Goal: Check status: Check status

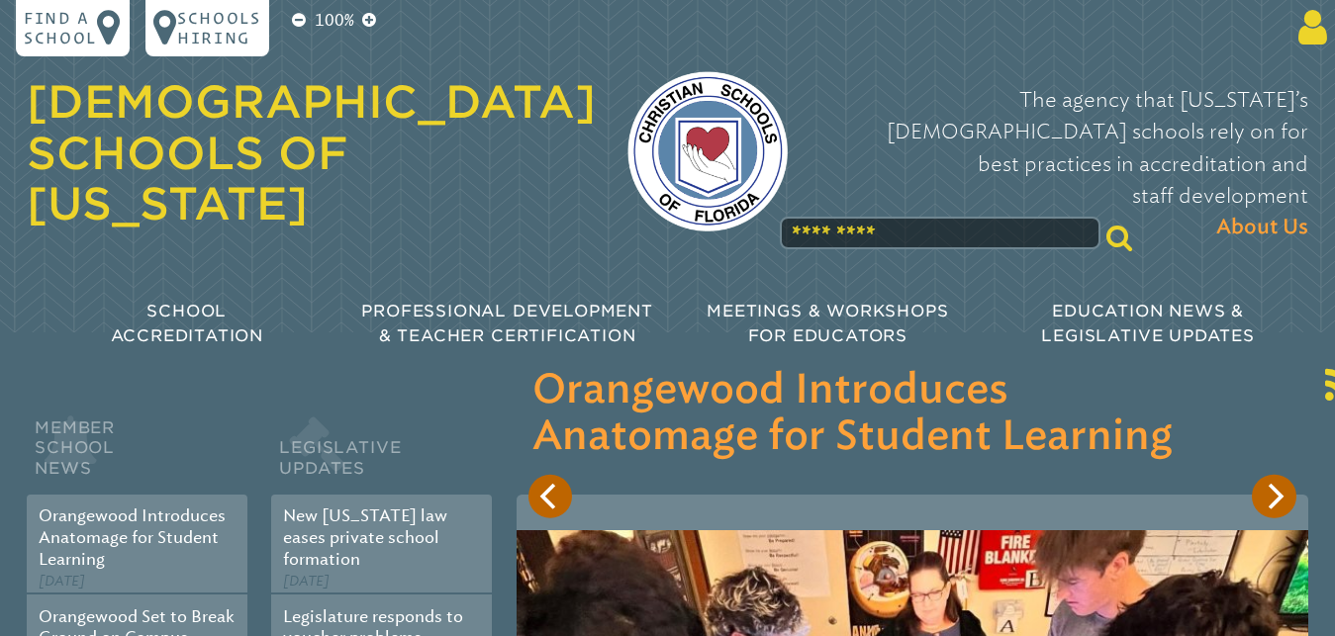
click at [769, 27] on icon at bounding box center [1309, 28] width 37 height 40
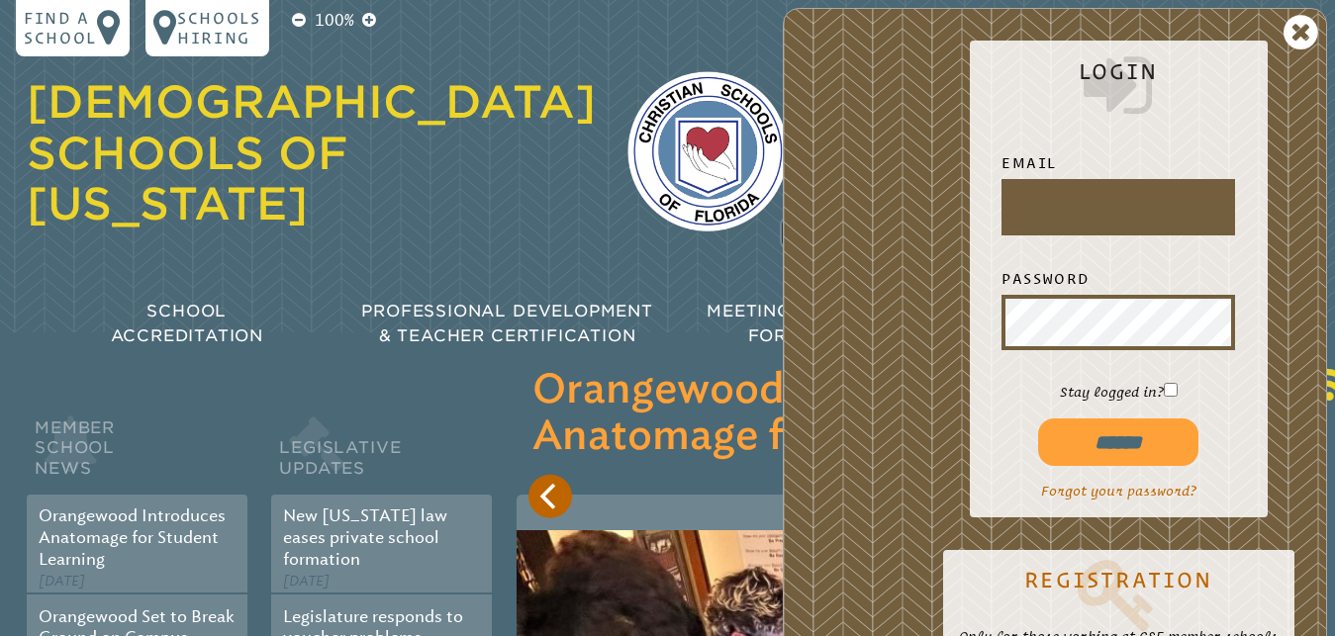
click at [769, 200] on input "text" at bounding box center [1119, 207] width 226 height 48
type input "**********"
click at [769, 424] on input "******" at bounding box center [1118, 442] width 160 height 48
type input "**********"
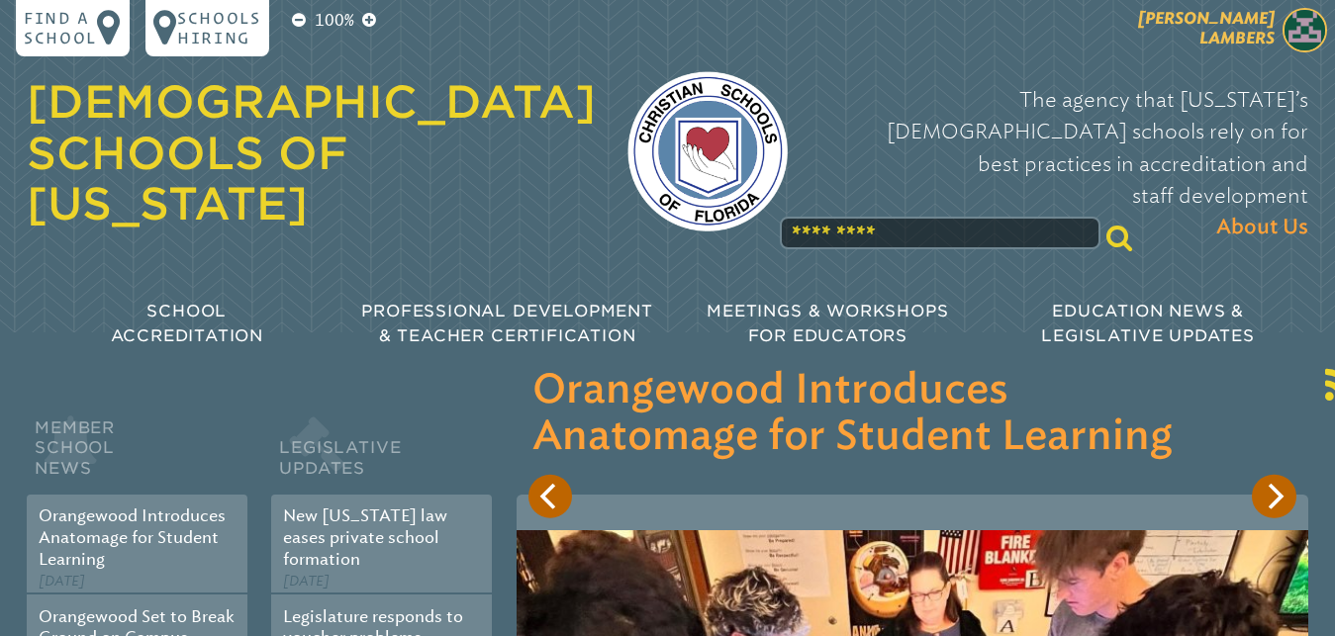
click at [1236, 45] on span "[PERSON_NAME]" at bounding box center [1206, 28] width 137 height 40
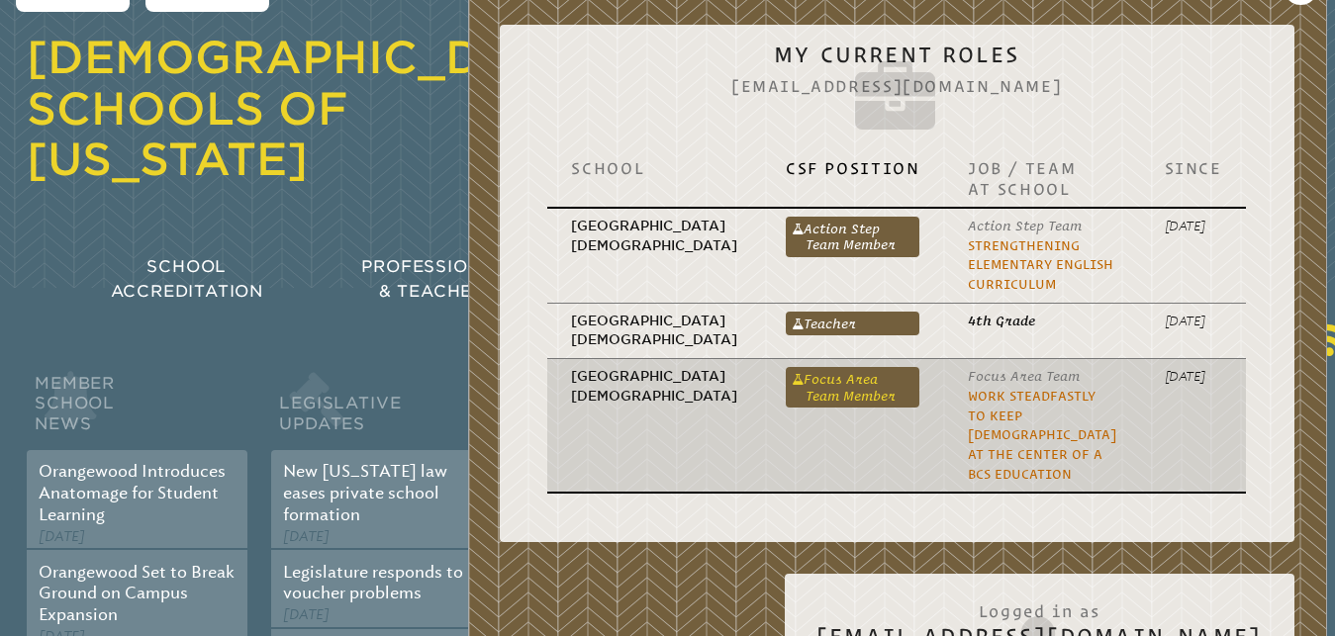
scroll to position [47, 0]
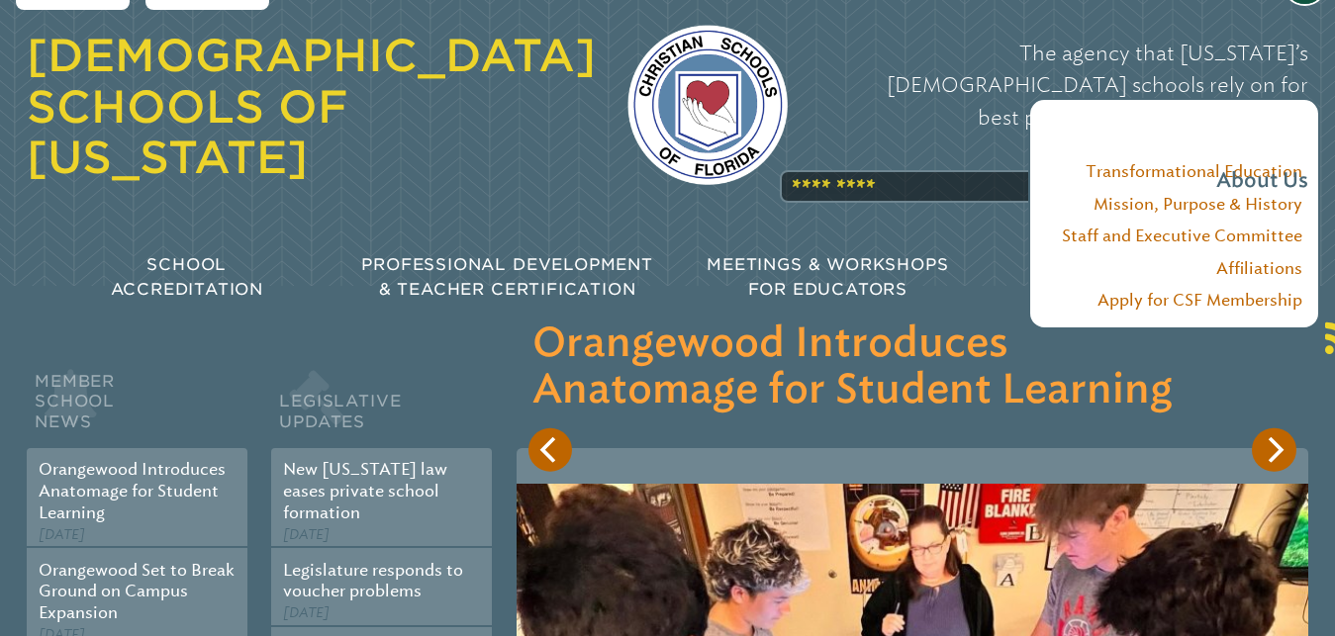
scroll to position [0, 0]
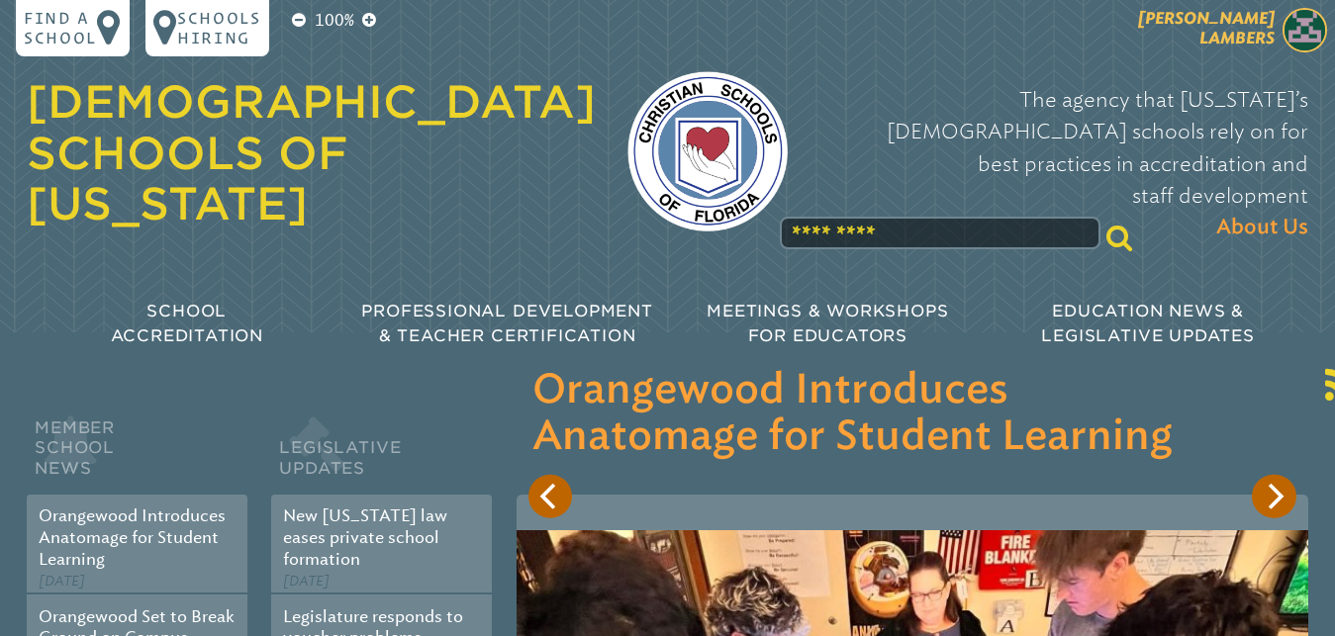
click at [1319, 30] on img at bounding box center [1305, 30] width 44 height 44
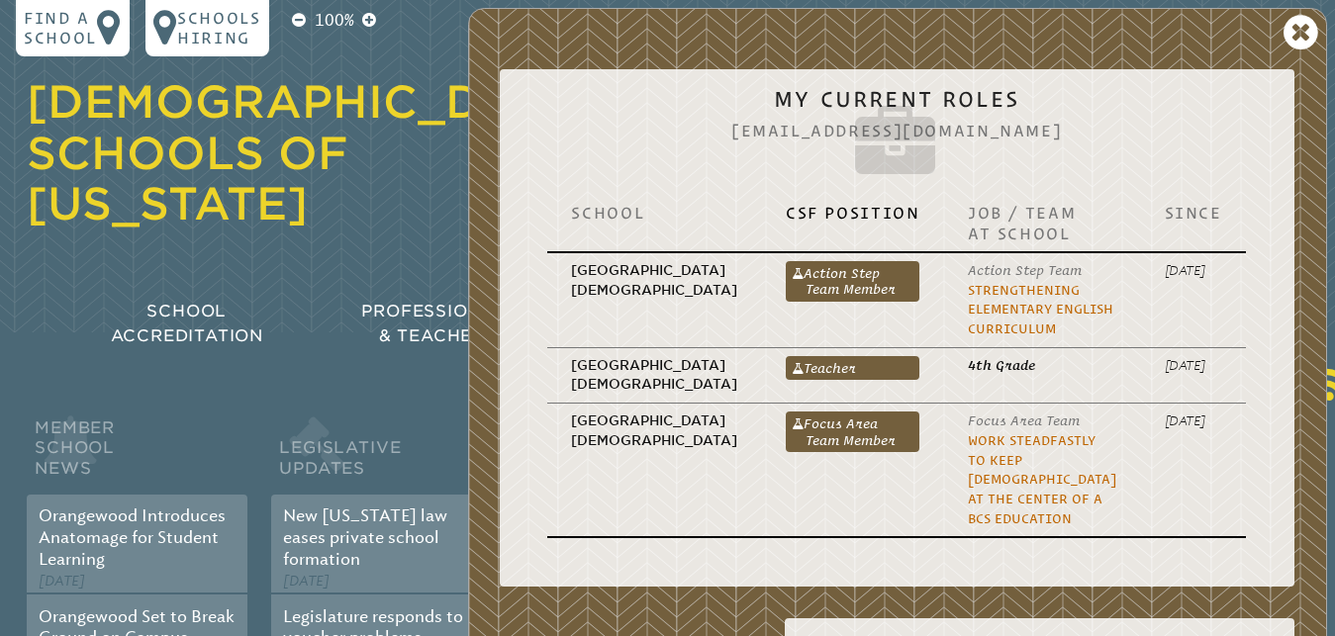
click at [789, 136] on icon at bounding box center [896, 147] width 730 height 80
click at [276, 153] on link "[DEMOGRAPHIC_DATA] Schools of [US_STATE]" at bounding box center [311, 152] width 569 height 154
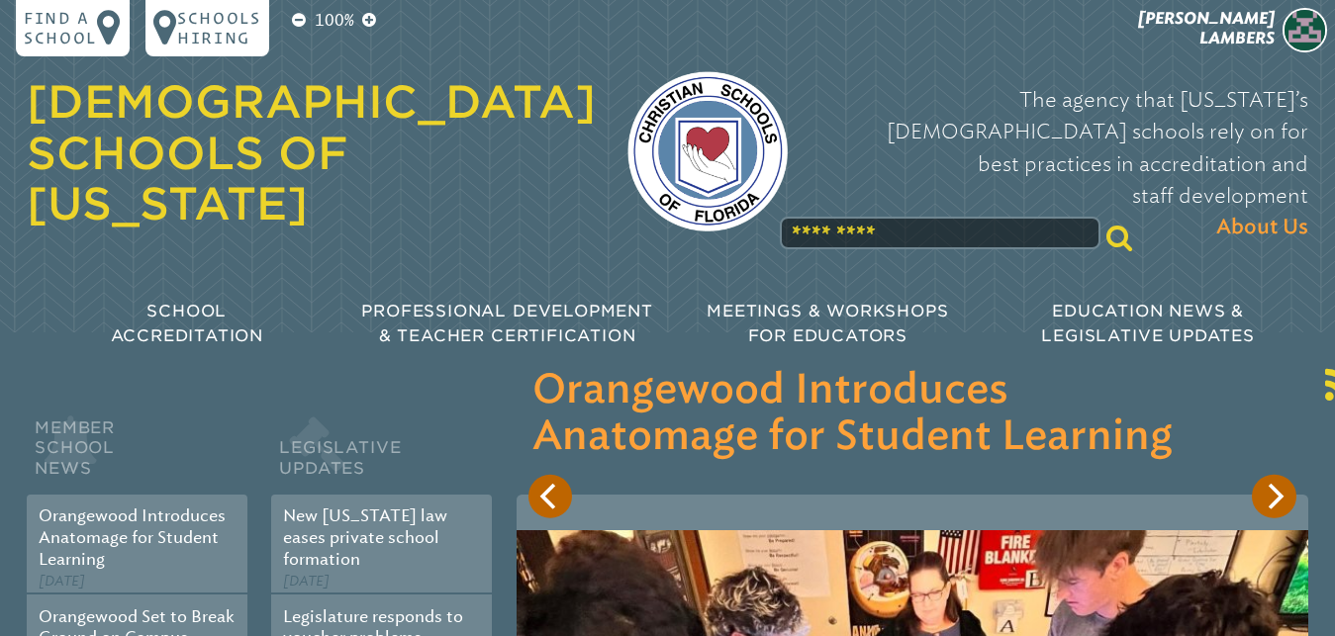
click at [558, 163] on h1 "[DEMOGRAPHIC_DATA] Schools of [US_STATE]" at bounding box center [311, 153] width 569 height 152
click at [1272, 30] on span "[PERSON_NAME]" at bounding box center [1206, 28] width 137 height 40
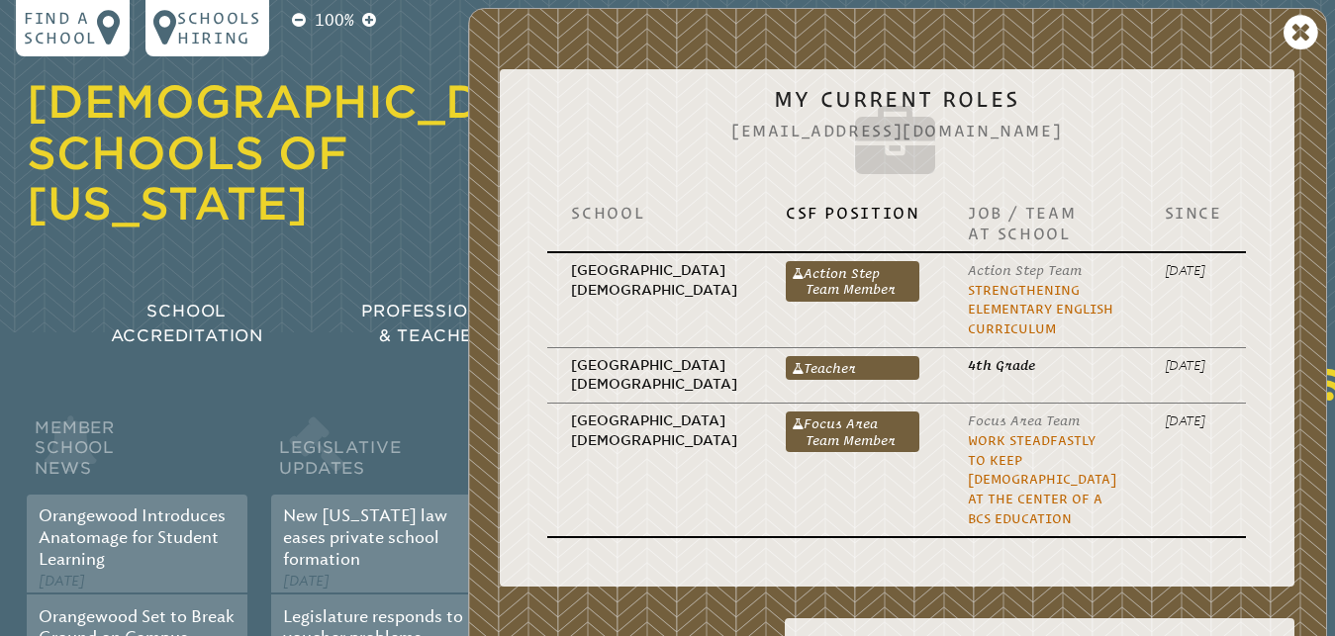
click at [881, 127] on icon at bounding box center [896, 147] width 730 height 80
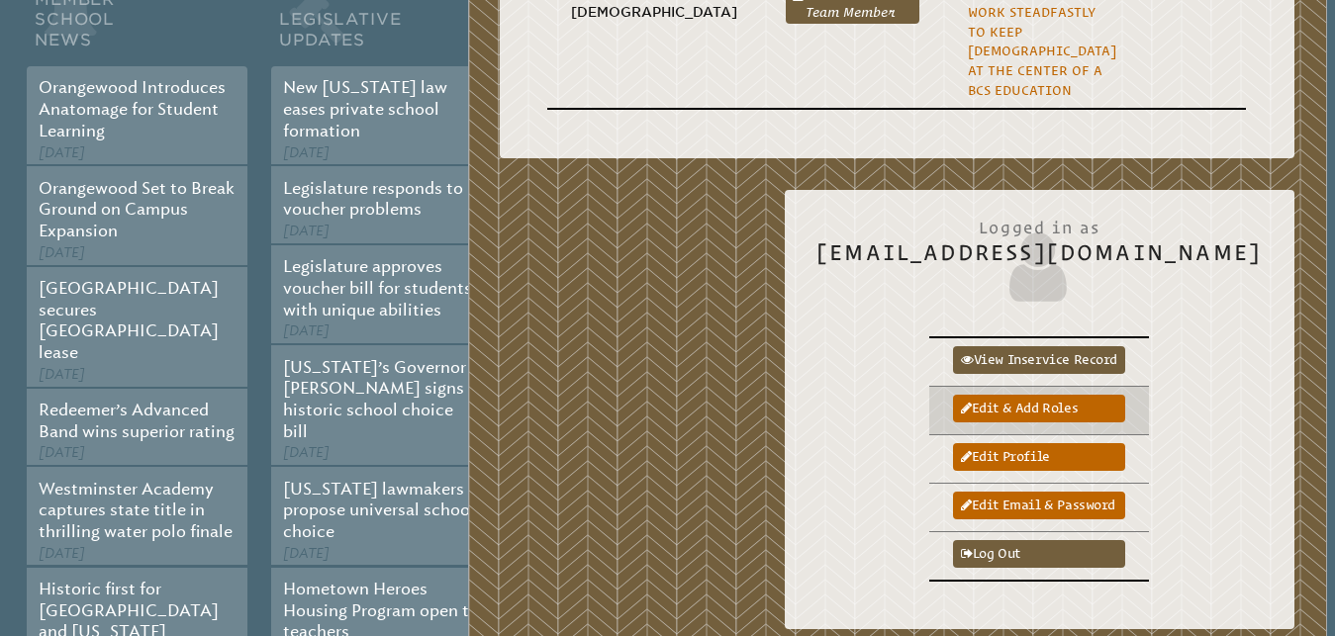
scroll to position [434, 0]
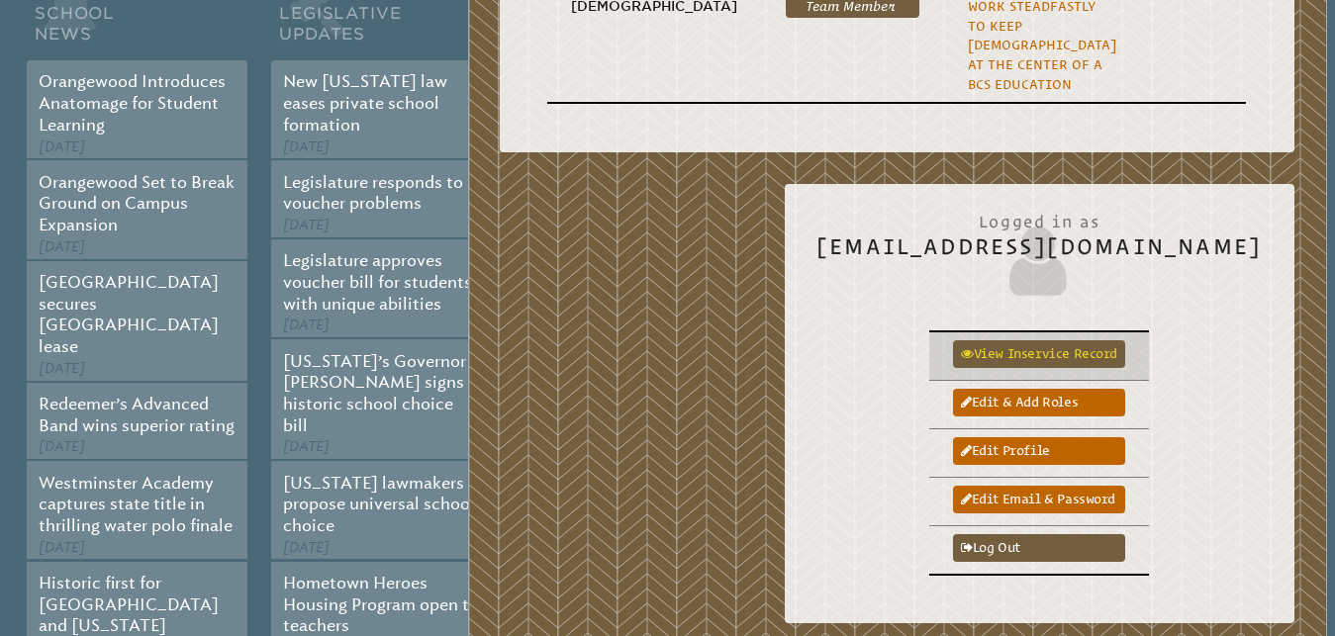
click at [1088, 340] on link "View inservice record" at bounding box center [1039, 354] width 172 height 28
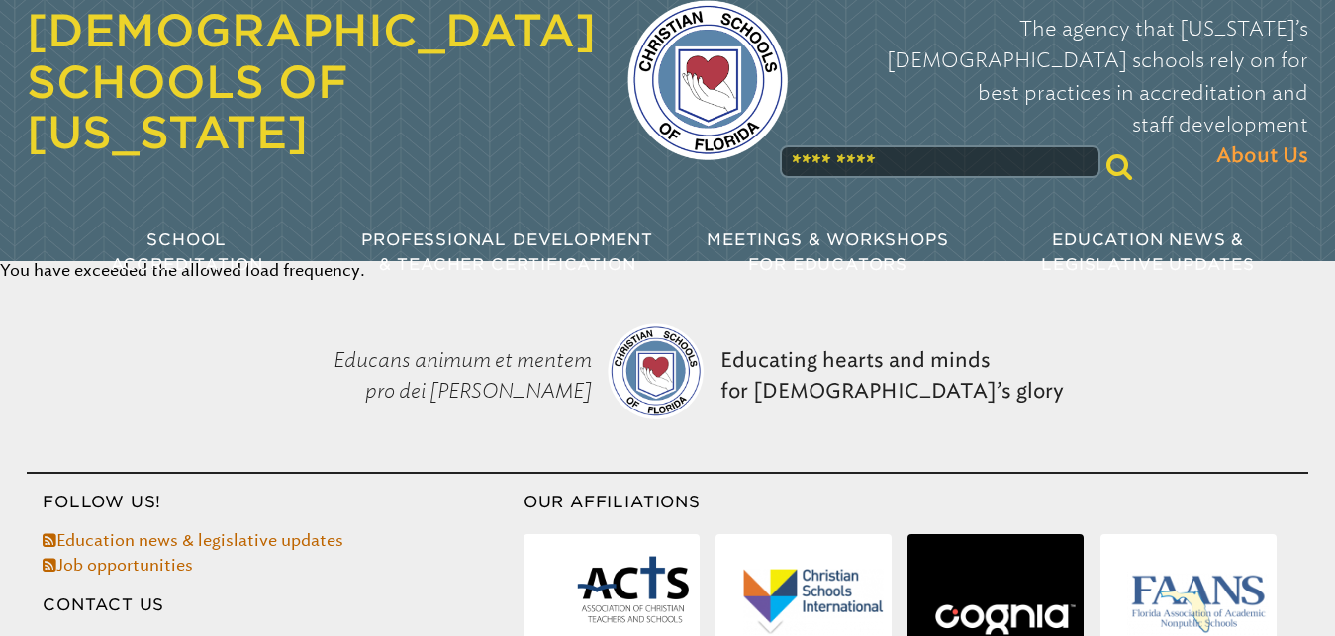
scroll to position [69, 0]
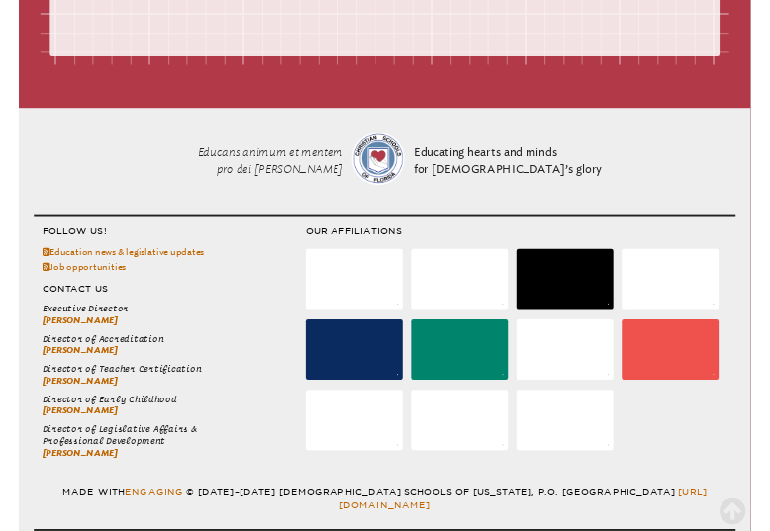
scroll to position [5970, 0]
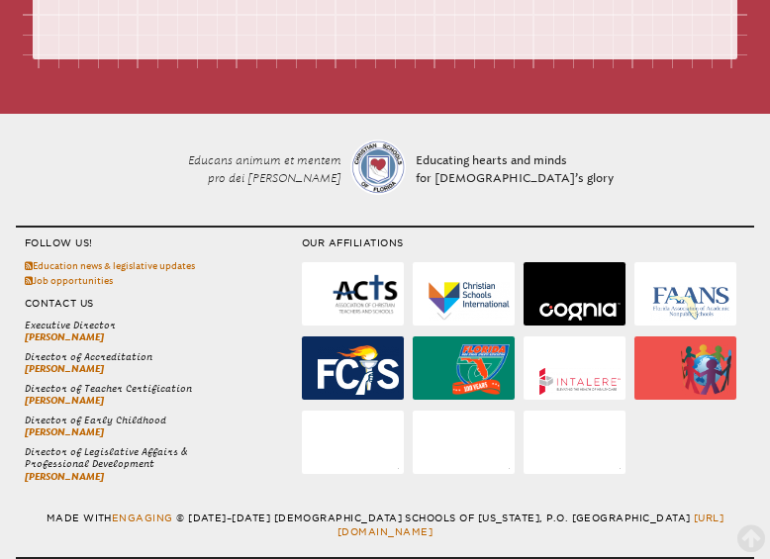
click at [240, 428] on span "Director of Early Childhood" at bounding box center [163, 421] width 277 height 13
